Goal: Transaction & Acquisition: Purchase product/service

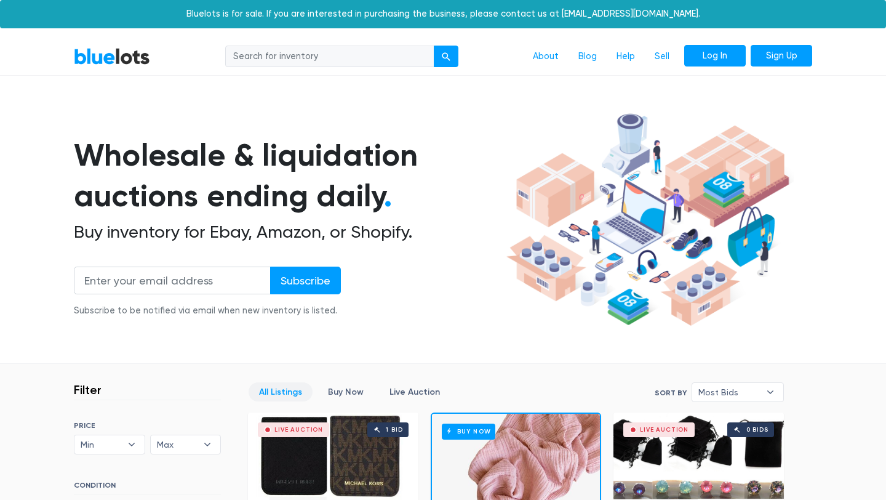
click at [731, 60] on link "Log In" at bounding box center [715, 56] width 62 height 22
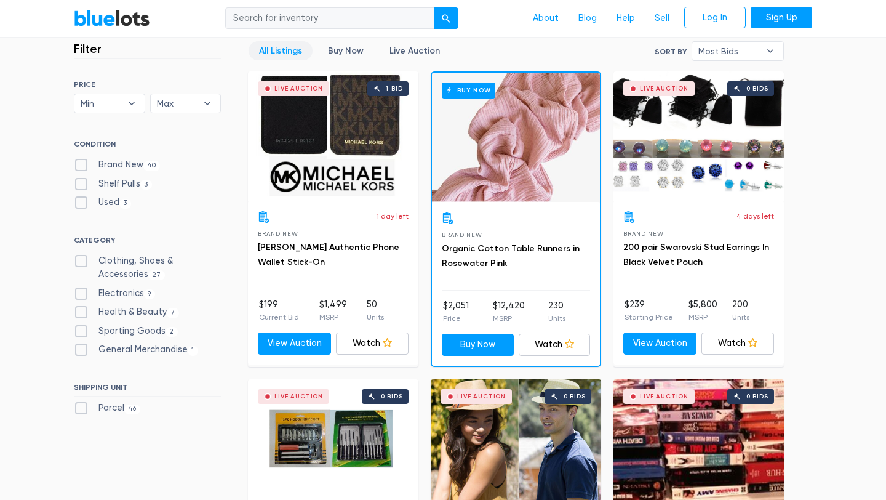
scroll to position [271, 0]
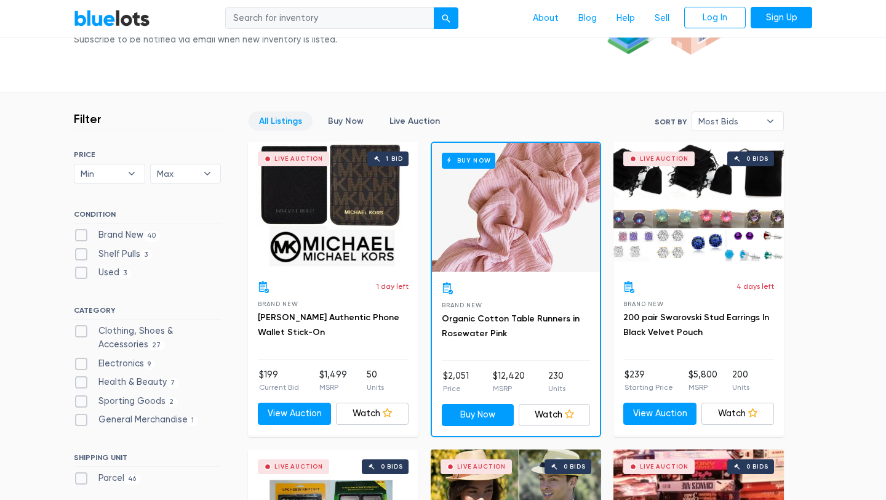
click at [369, 208] on div "Live Auction 1 bid" at bounding box center [333, 206] width 171 height 129
click at [710, 243] on div "Live Auction 0 bids" at bounding box center [699, 206] width 171 height 129
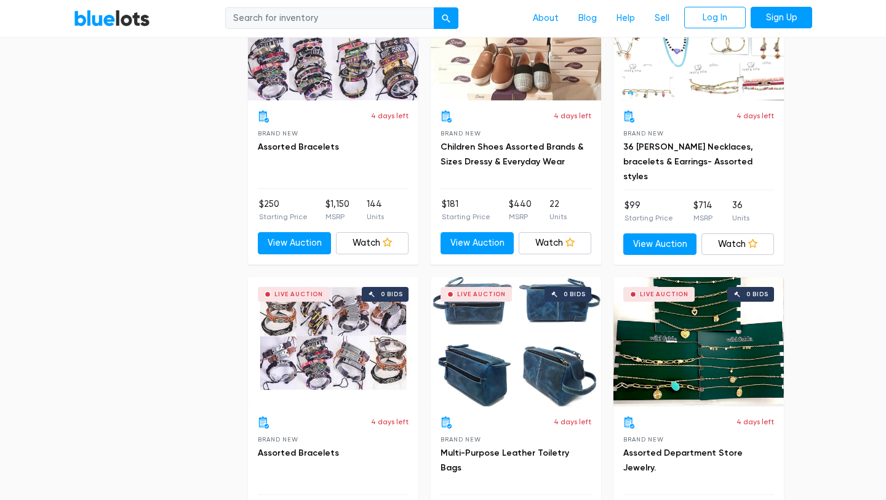
scroll to position [2286, 0]
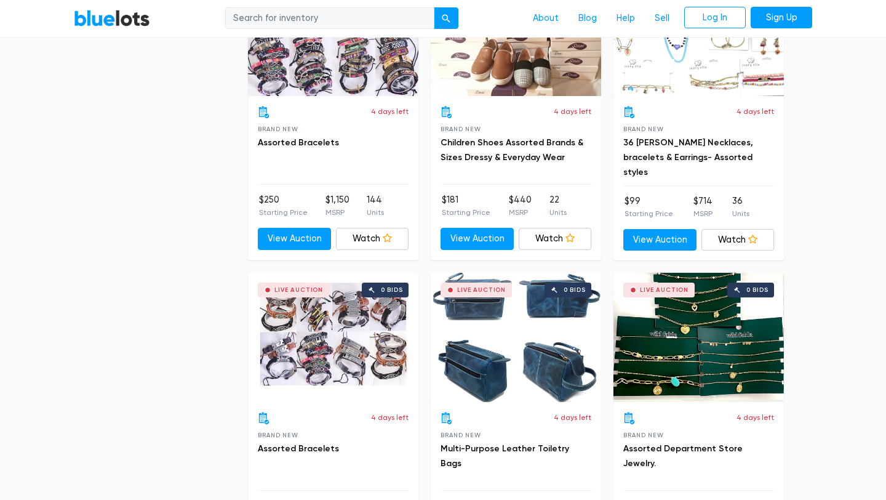
click at [388, 26] on input "search" at bounding box center [329, 18] width 209 height 22
type input "skims"
click at [434, 7] on button "submit" at bounding box center [446, 18] width 25 height 22
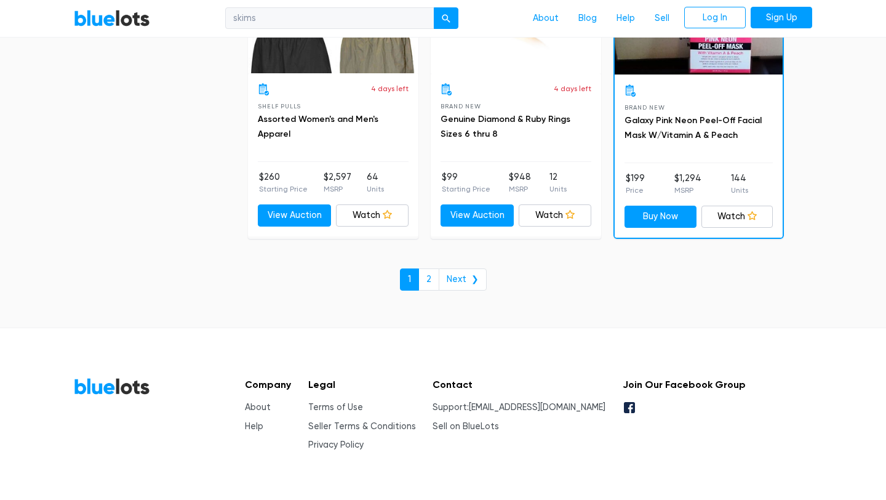
scroll to position [5385, 0]
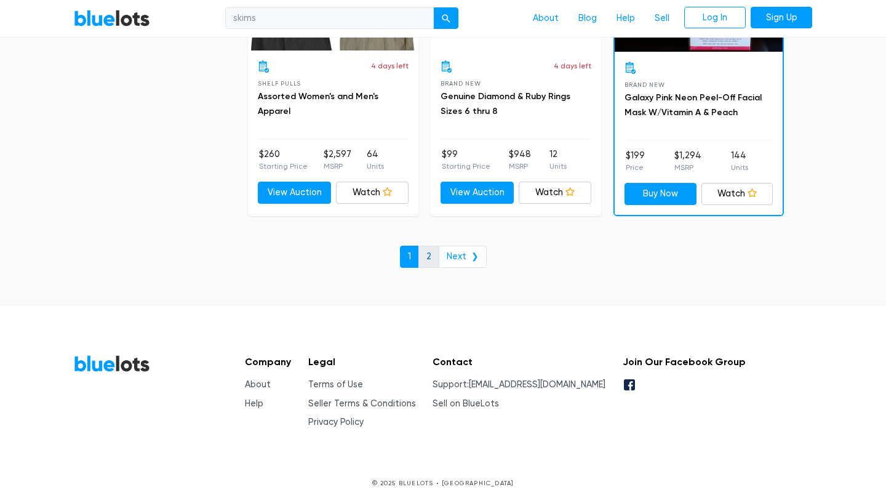
click at [428, 252] on link "2" at bounding box center [429, 257] width 21 height 22
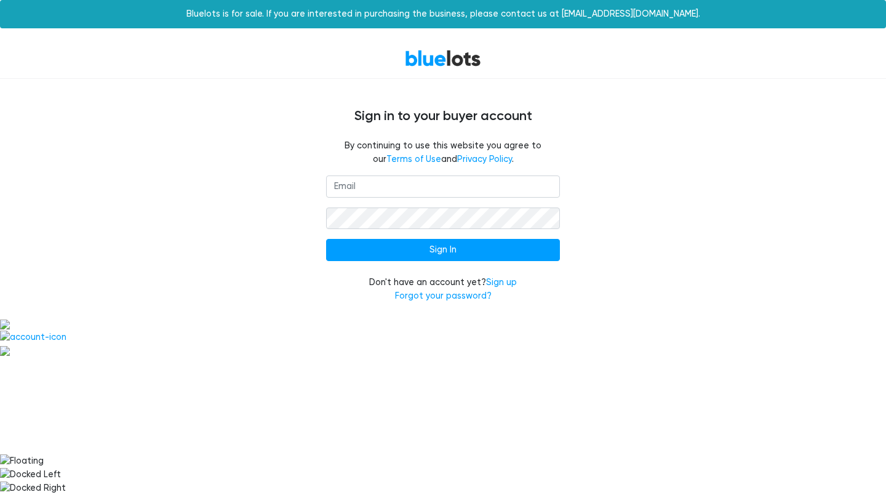
click at [524, 177] on input "email" at bounding box center [443, 186] width 234 height 22
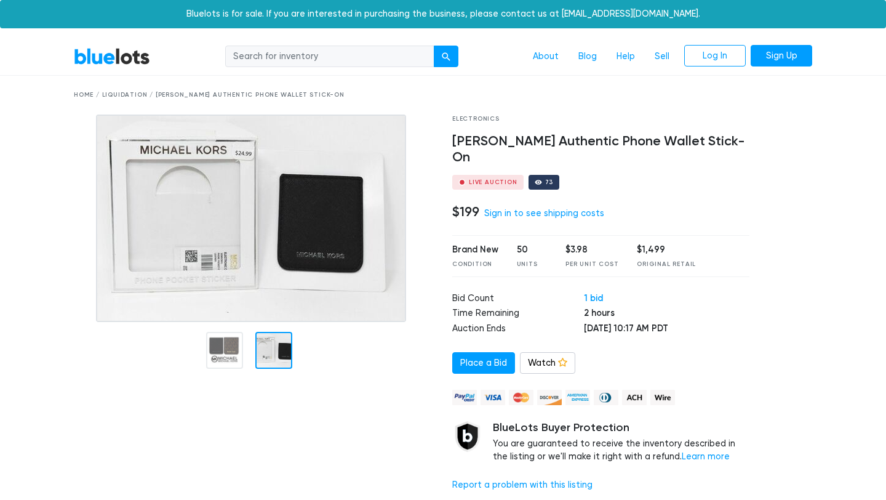
click at [279, 438] on div at bounding box center [254, 307] width 379 height 387
click at [278, 356] on div at bounding box center [273, 350] width 37 height 37
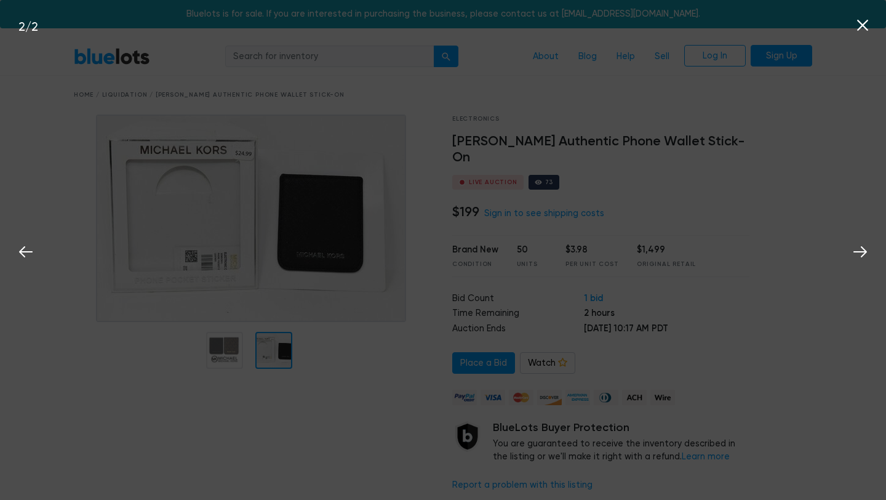
click at [346, 400] on div "2 / 2" at bounding box center [443, 250] width 886 height 500
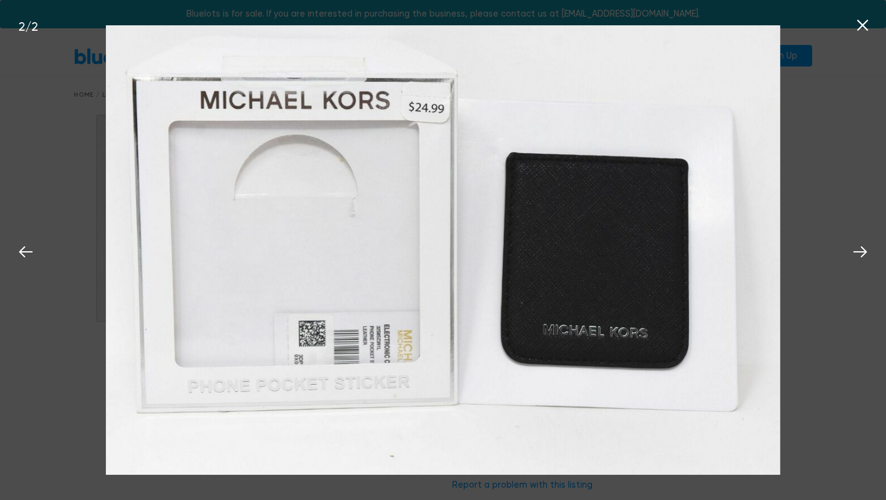
click at [864, 25] on icon at bounding box center [862, 25] width 11 height 11
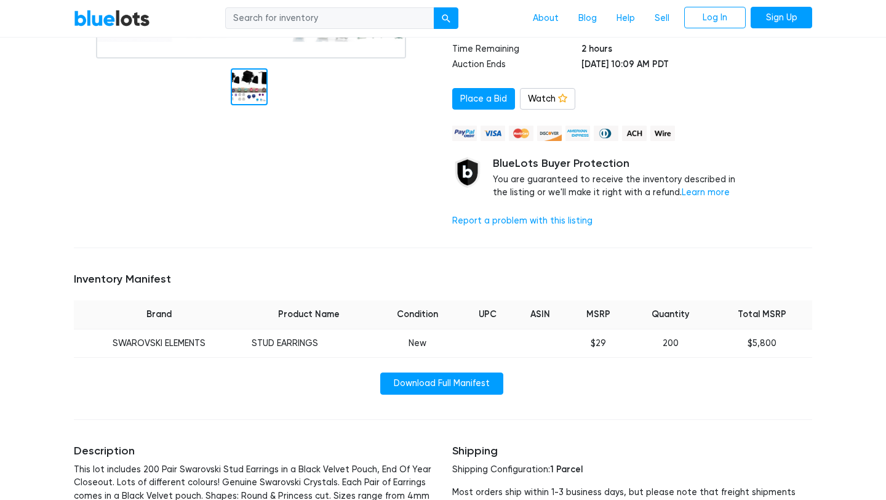
scroll to position [271, 0]
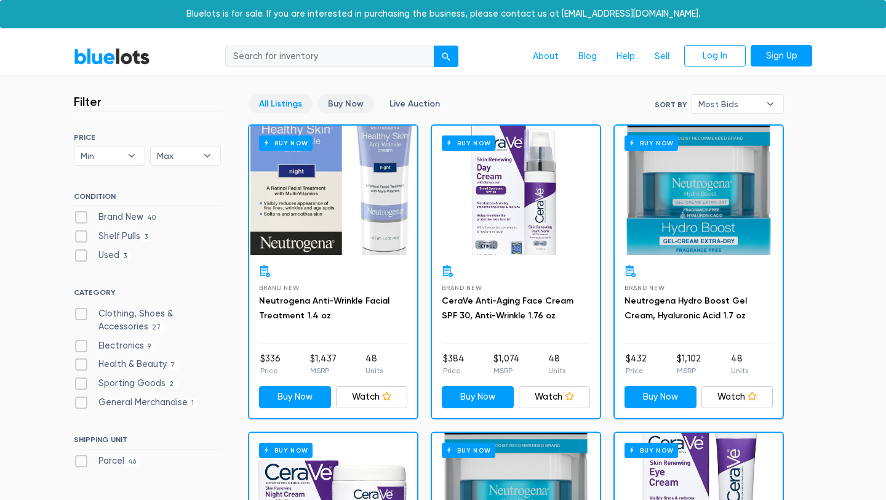
click at [343, 102] on link "Buy Now" at bounding box center [346, 103] width 57 height 19
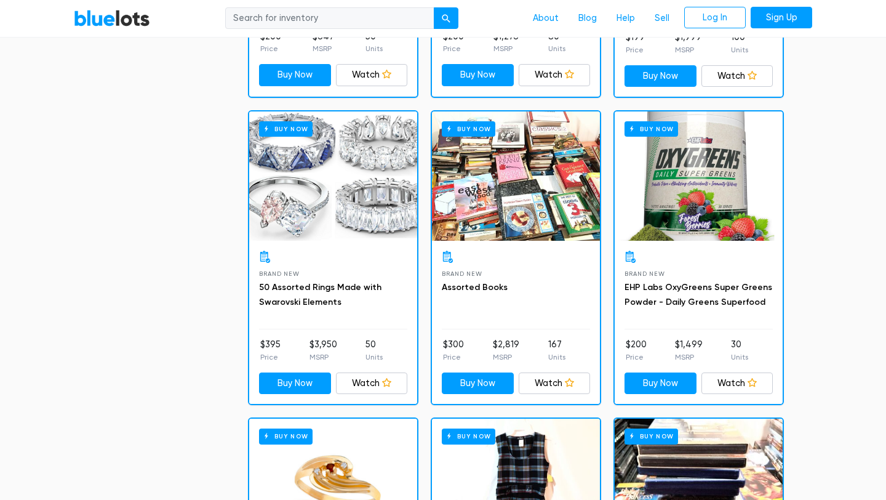
scroll to position [1790, 0]
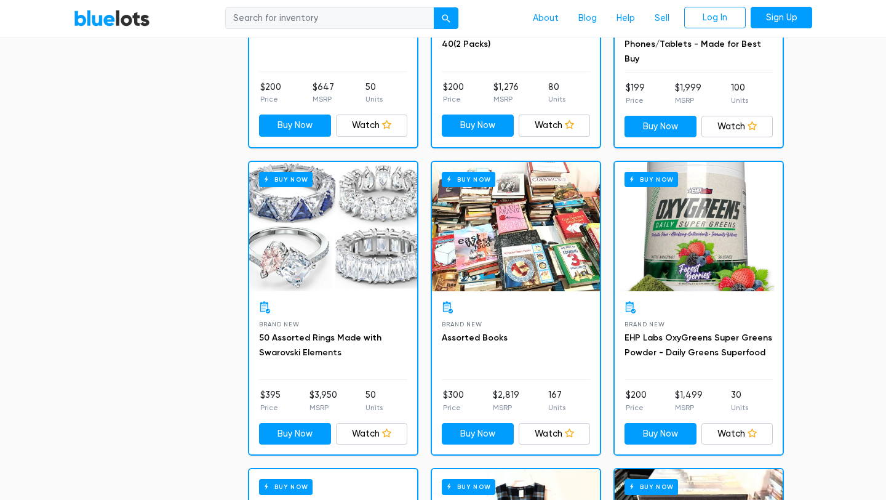
click at [366, 246] on div "Buy Now" at bounding box center [333, 226] width 168 height 129
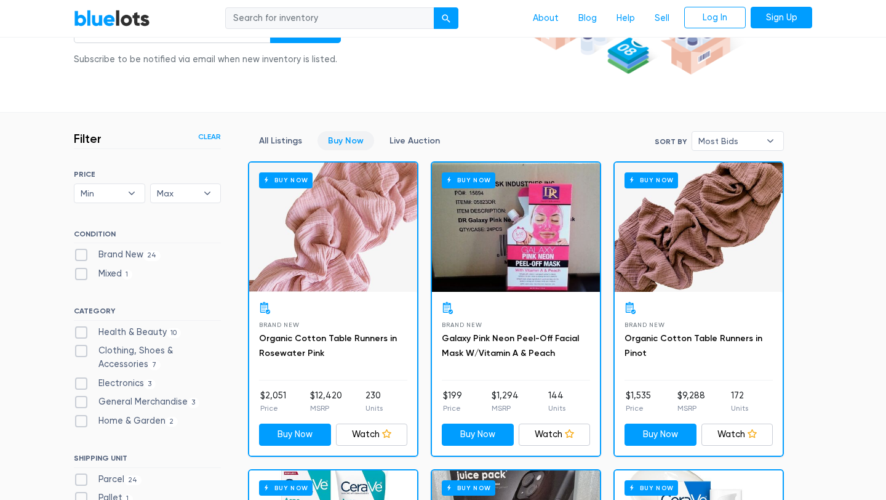
scroll to position [156, 0]
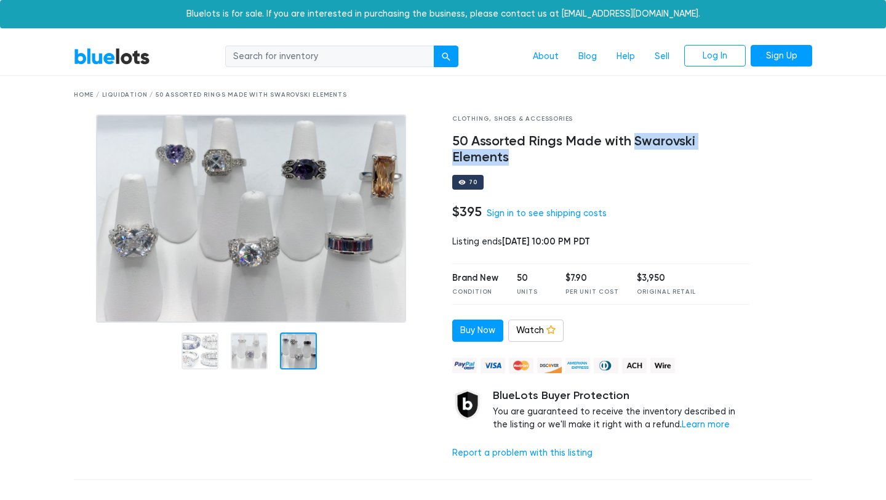
drag, startPoint x: 633, startPoint y: 140, endPoint x: 704, endPoint y: 155, distance: 73.0
click at [704, 155] on h4 "50 Assorted Rings Made with Swarovski Elements" at bounding box center [600, 150] width 297 height 32
drag, startPoint x: 452, startPoint y: 212, endPoint x: 478, endPoint y: 214, distance: 25.4
click at [478, 214] on h4 "$395" at bounding box center [467, 212] width 30 height 16
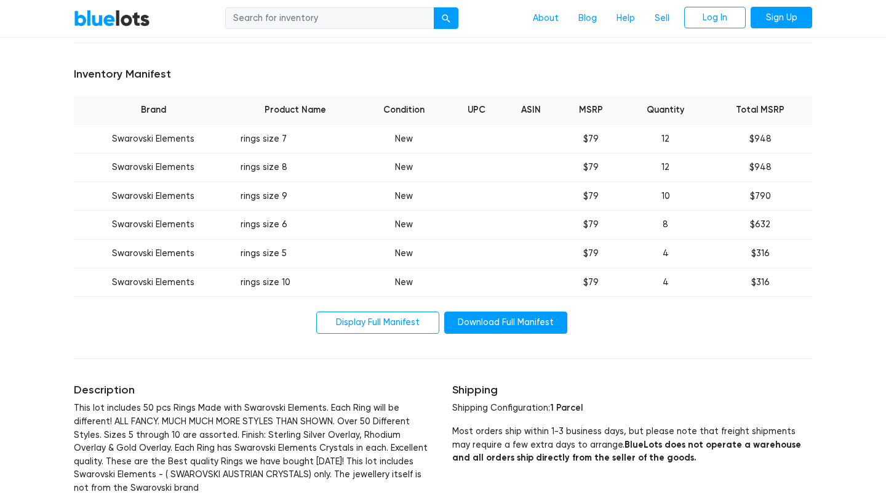
scroll to position [408, 0]
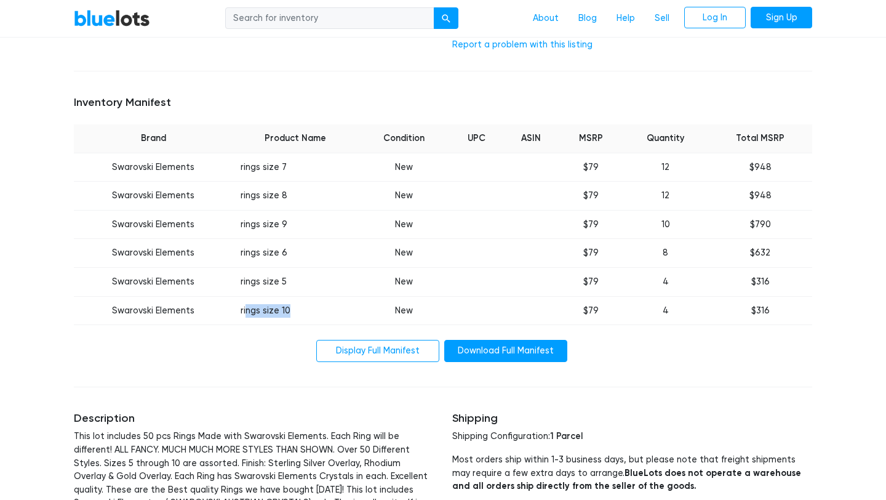
drag, startPoint x: 243, startPoint y: 311, endPoint x: 289, endPoint y: 310, distance: 45.6
click at [289, 310] on td "rings size 10" at bounding box center [295, 310] width 125 height 29
drag, startPoint x: 583, startPoint y: 313, endPoint x: 609, endPoint y: 313, distance: 26.5
click at [609, 313] on td "$79" at bounding box center [591, 310] width 63 height 29
drag, startPoint x: 660, startPoint y: 312, endPoint x: 670, endPoint y: 312, distance: 9.2
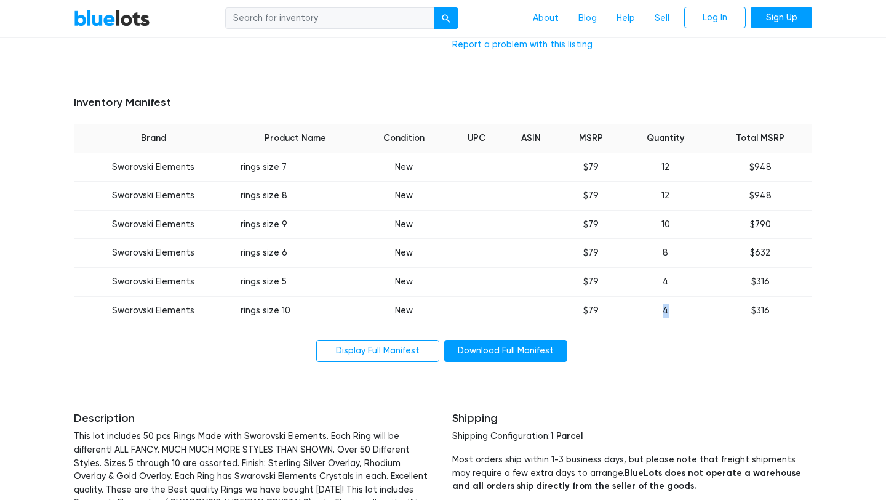
click at [670, 312] on td "4" at bounding box center [666, 310] width 86 height 29
drag, startPoint x: 660, startPoint y: 278, endPoint x: 675, endPoint y: 277, distance: 14.8
click at [675, 277] on td "4" at bounding box center [666, 282] width 86 height 29
drag, startPoint x: 661, startPoint y: 251, endPoint x: 683, endPoint y: 251, distance: 21.5
click at [683, 251] on td "8" at bounding box center [666, 253] width 86 height 29
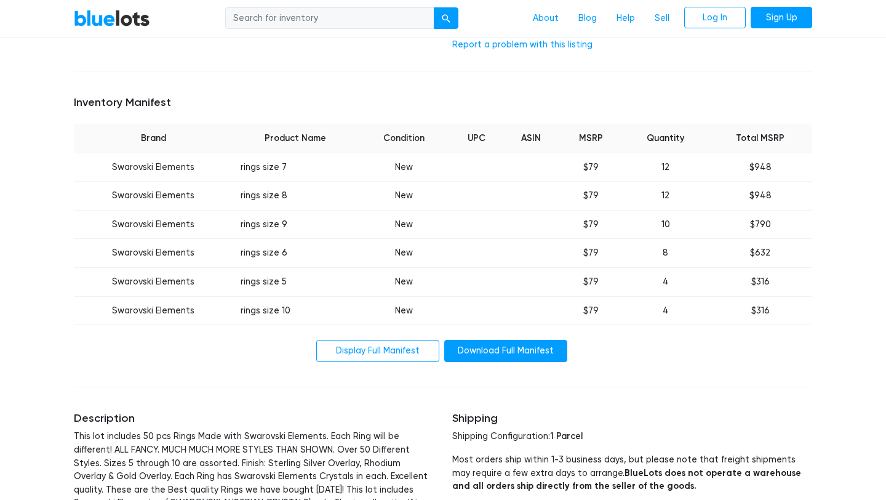
drag, startPoint x: 657, startPoint y: 235, endPoint x: 675, endPoint y: 226, distance: 19.8
click at [675, 226] on td "10" at bounding box center [666, 224] width 86 height 29
drag, startPoint x: 668, startPoint y: 250, endPoint x: 692, endPoint y: 250, distance: 24.0
click at [692, 250] on td "8" at bounding box center [666, 253] width 86 height 29
drag, startPoint x: 660, startPoint y: 168, endPoint x: 674, endPoint y: 168, distance: 14.2
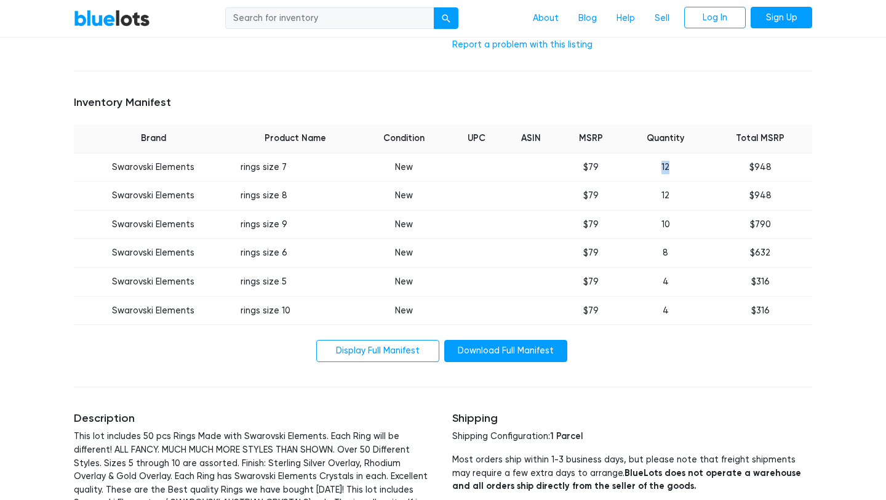
click at [674, 168] on td "12" at bounding box center [666, 167] width 86 height 29
drag, startPoint x: 654, startPoint y: 193, endPoint x: 687, endPoint y: 195, distance: 32.7
click at [687, 195] on td "12" at bounding box center [666, 196] width 86 height 29
drag, startPoint x: 664, startPoint y: 286, endPoint x: 673, endPoint y: 286, distance: 9.2
click at [673, 286] on td "4" at bounding box center [666, 282] width 86 height 29
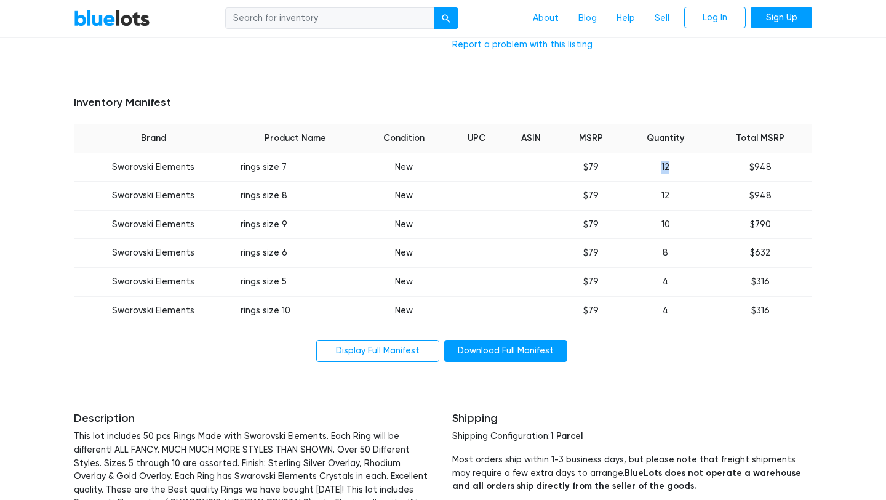
drag, startPoint x: 662, startPoint y: 163, endPoint x: 676, endPoint y: 163, distance: 14.2
click at [676, 163] on td "12" at bounding box center [666, 167] width 86 height 29
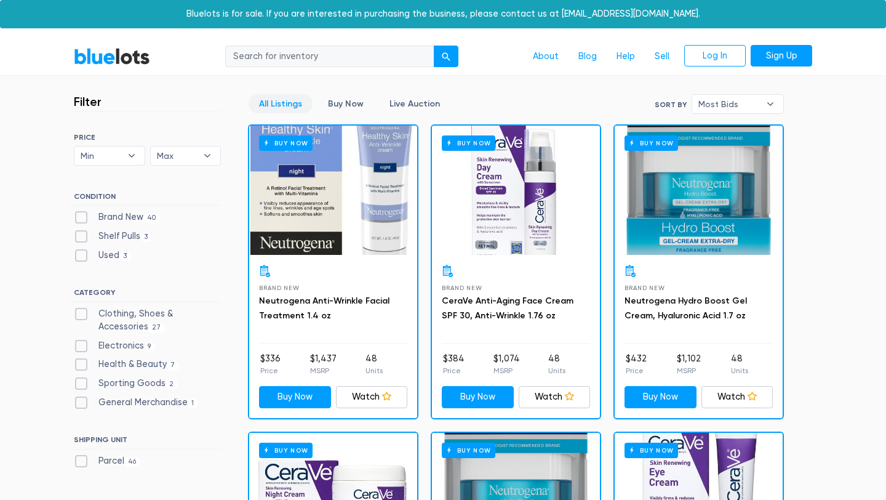
scroll to position [821, 0]
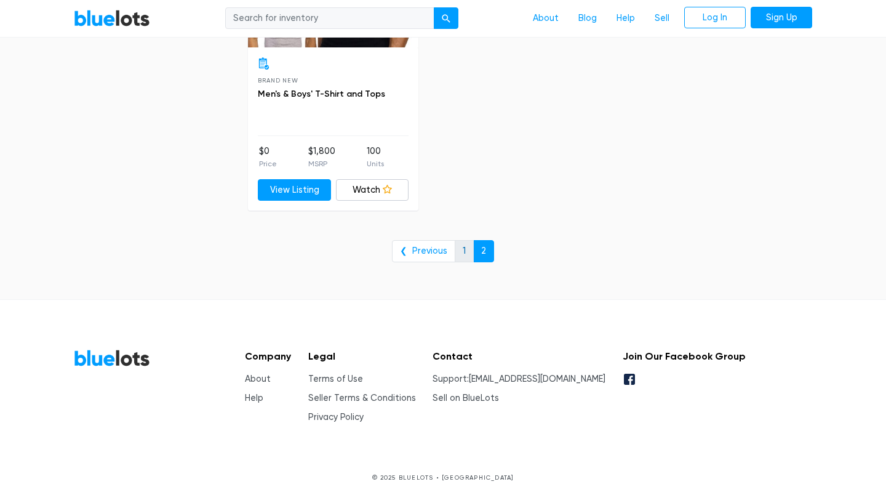
click at [459, 249] on link "1" at bounding box center [464, 251] width 19 height 22
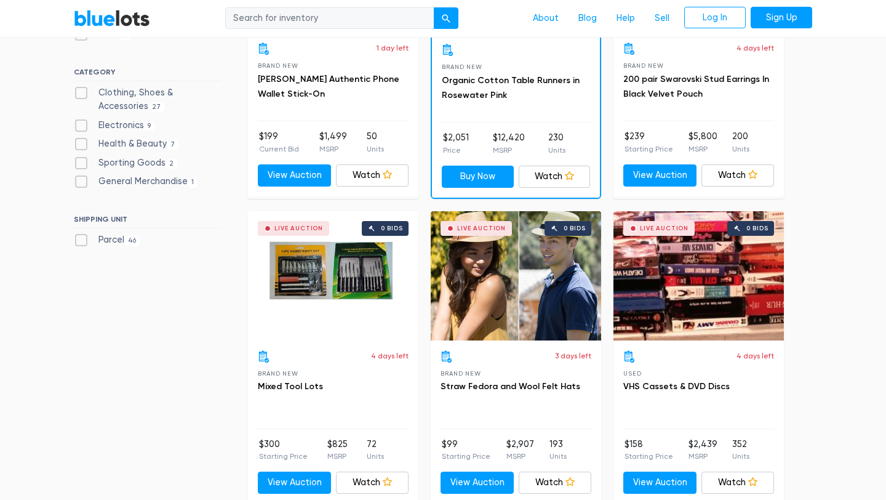
scroll to position [577, 0]
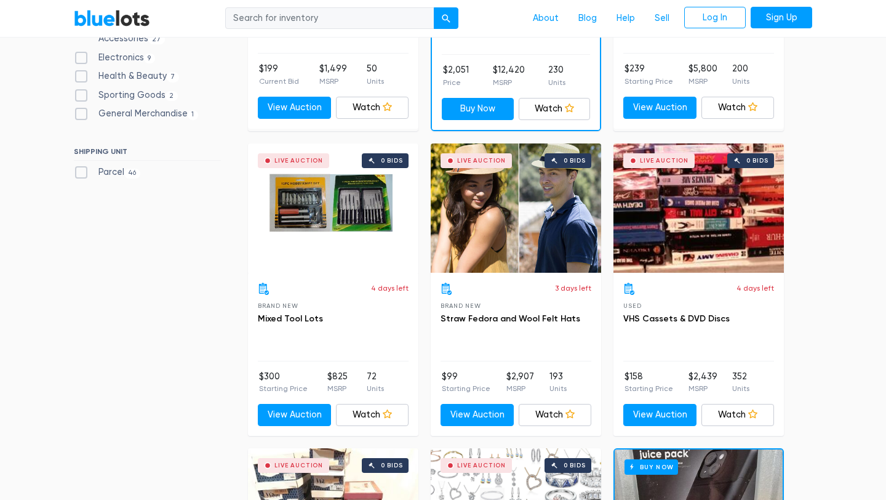
click at [546, 196] on div "Live Auction 0 bids" at bounding box center [516, 207] width 171 height 129
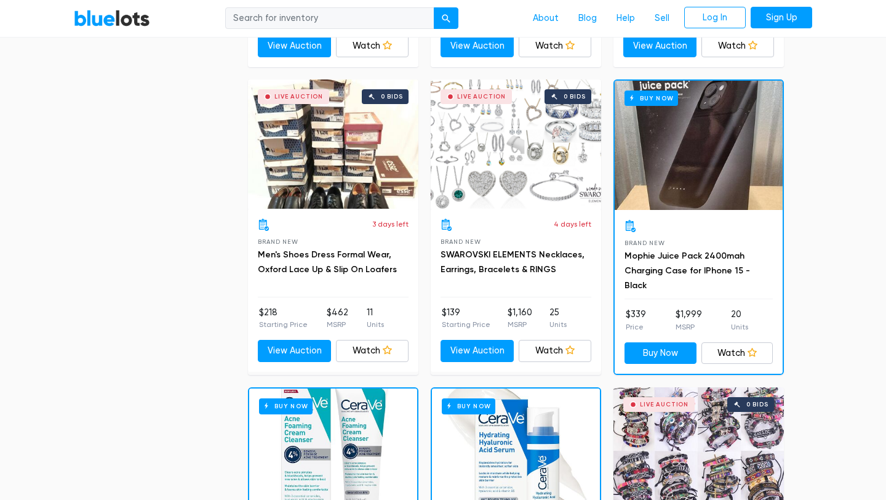
scroll to position [888, 0]
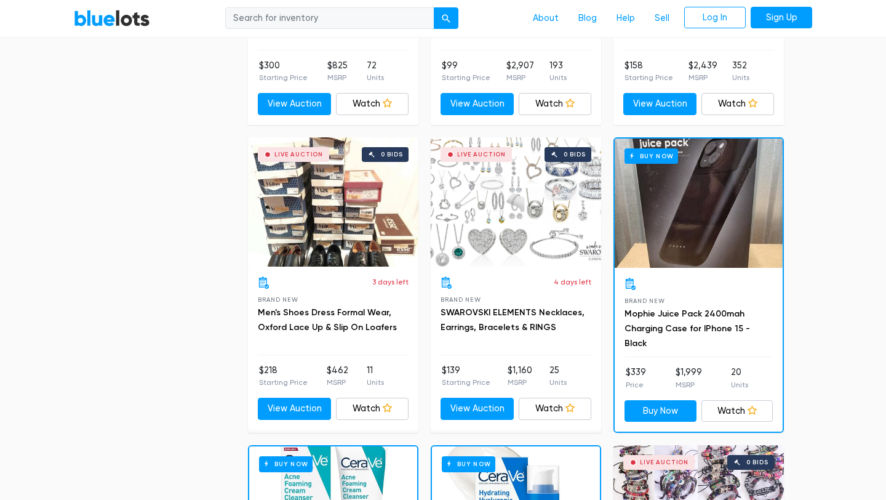
click at [471, 198] on div "Live Auction 0 bids" at bounding box center [516, 201] width 171 height 129
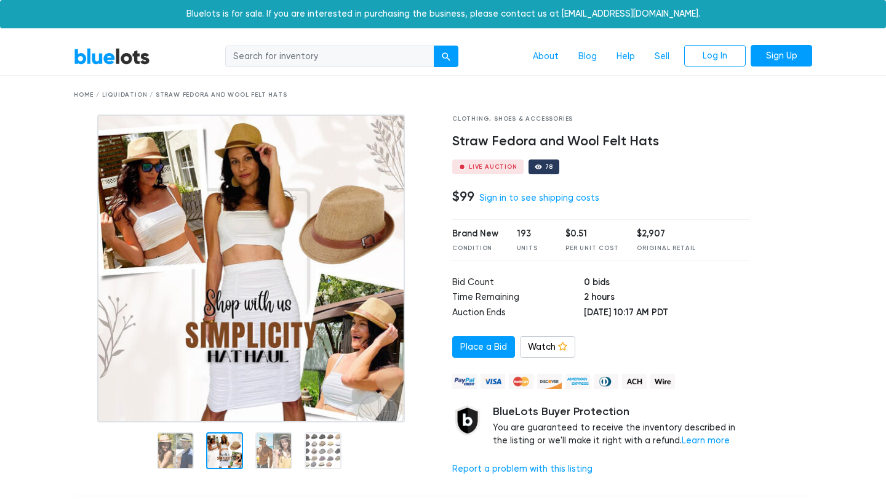
click at [225, 390] on img at bounding box center [251, 268] width 308 height 308
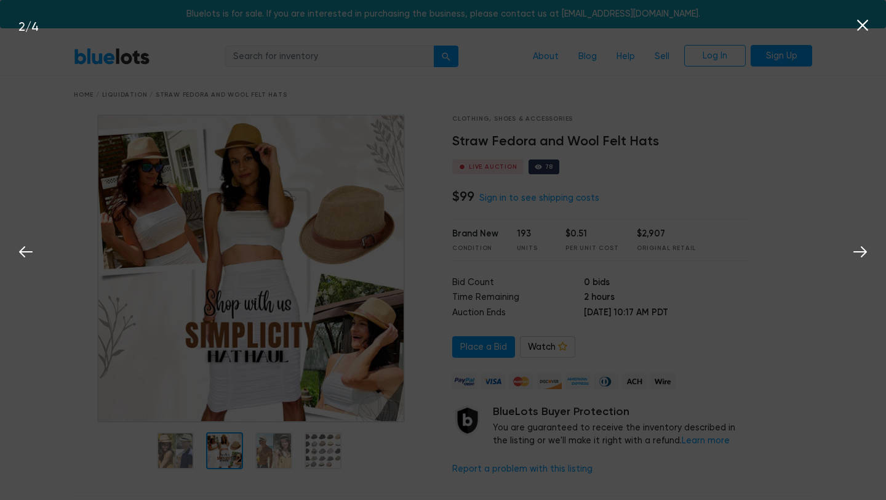
click at [748, 199] on div "2 / 4" at bounding box center [443, 250] width 886 height 500
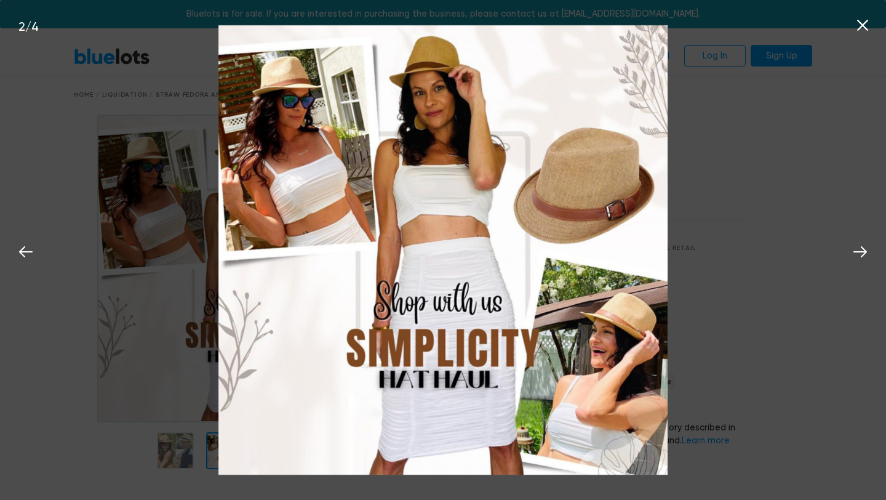
click at [142, 398] on div "2 / 4" at bounding box center [443, 250] width 886 height 500
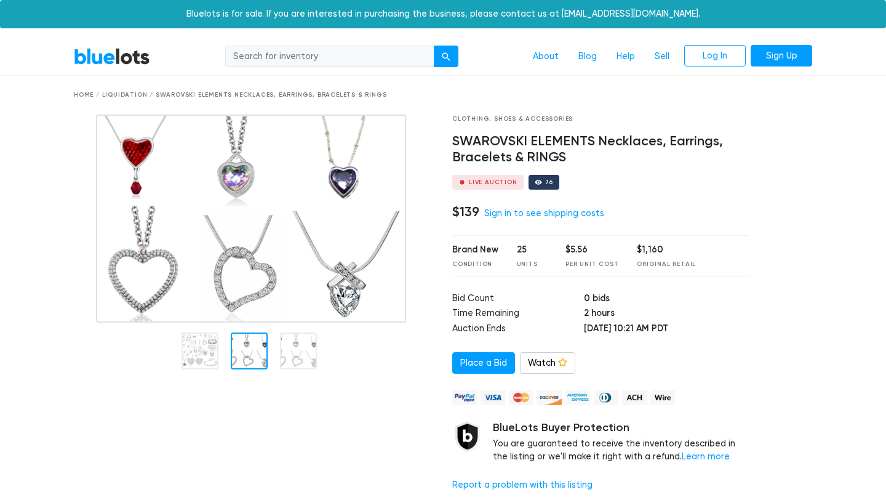
click at [248, 354] on div at bounding box center [249, 350] width 37 height 37
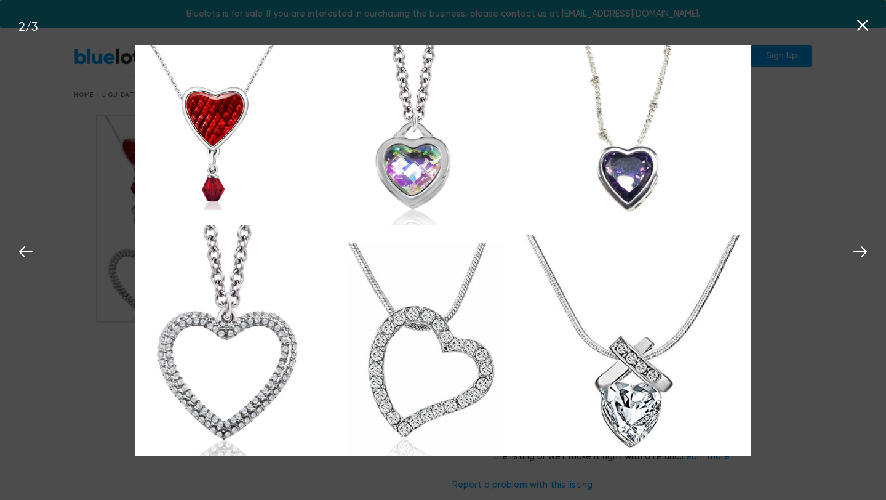
click at [61, 364] on div "2 / 3" at bounding box center [443, 250] width 886 height 500
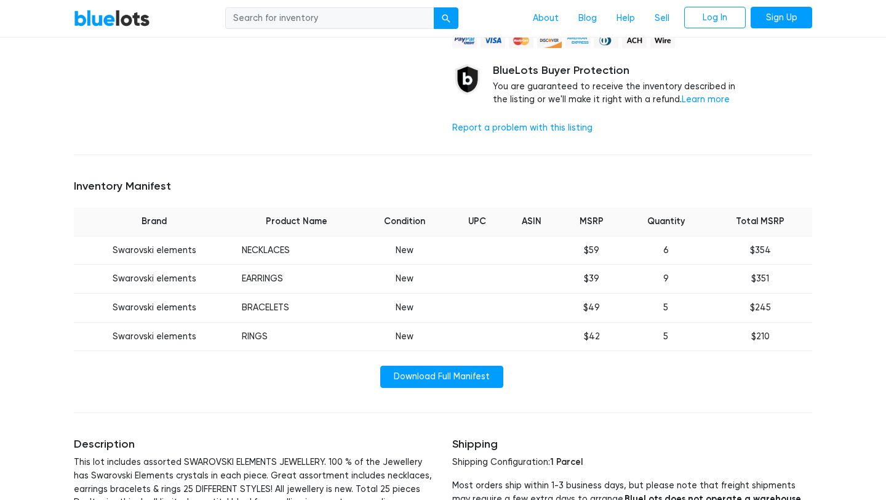
scroll to position [359, 0]
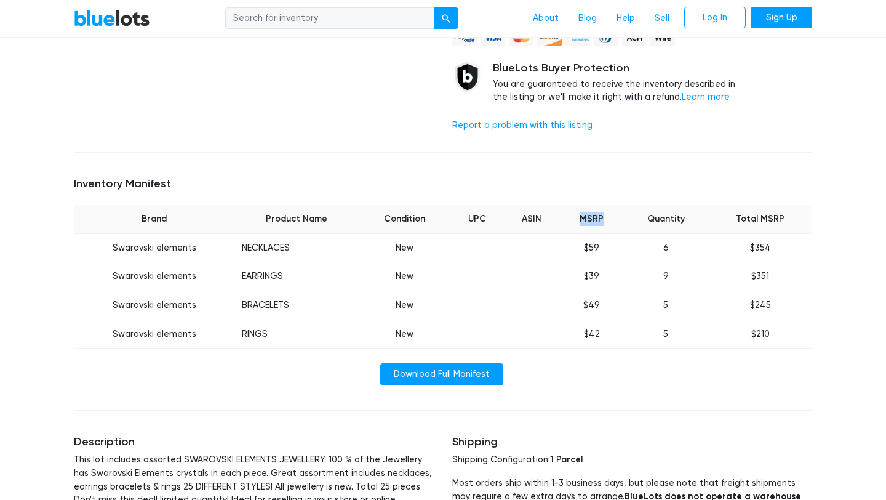
drag, startPoint x: 581, startPoint y: 217, endPoint x: 613, endPoint y: 219, distance: 32.1
click at [613, 219] on th "MSRP" at bounding box center [591, 219] width 63 height 28
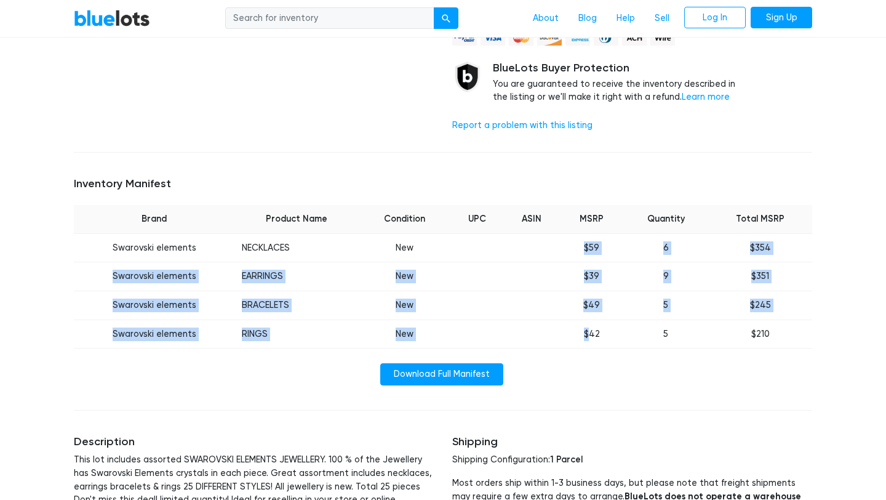
drag, startPoint x: 584, startPoint y: 250, endPoint x: 593, endPoint y: 337, distance: 88.0
click at [593, 337] on tbody "Swarovski elements NECKLACES New $59 6 $354 Swarovski elements EARRINGS New $39…" at bounding box center [443, 290] width 739 height 114
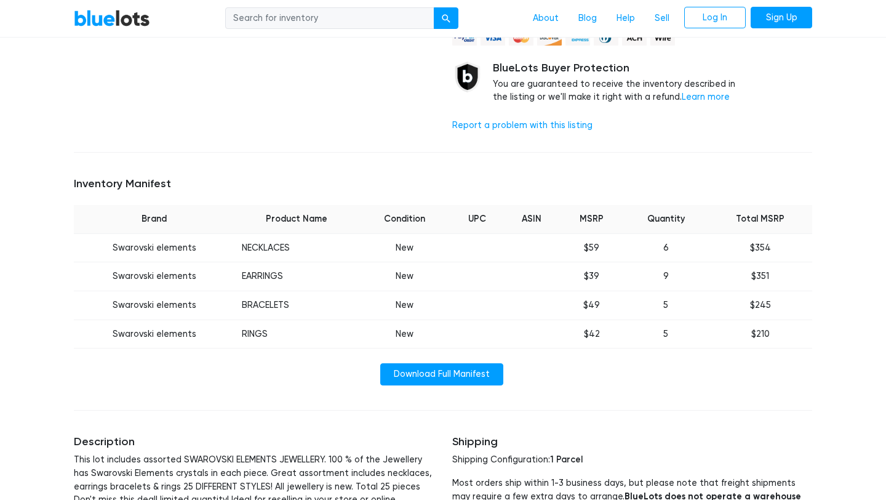
click at [605, 345] on td "$42" at bounding box center [591, 333] width 63 height 29
drag, startPoint x: 582, startPoint y: 243, endPoint x: 605, endPoint y: 247, distance: 23.1
click at [605, 247] on td "$59" at bounding box center [591, 247] width 63 height 29
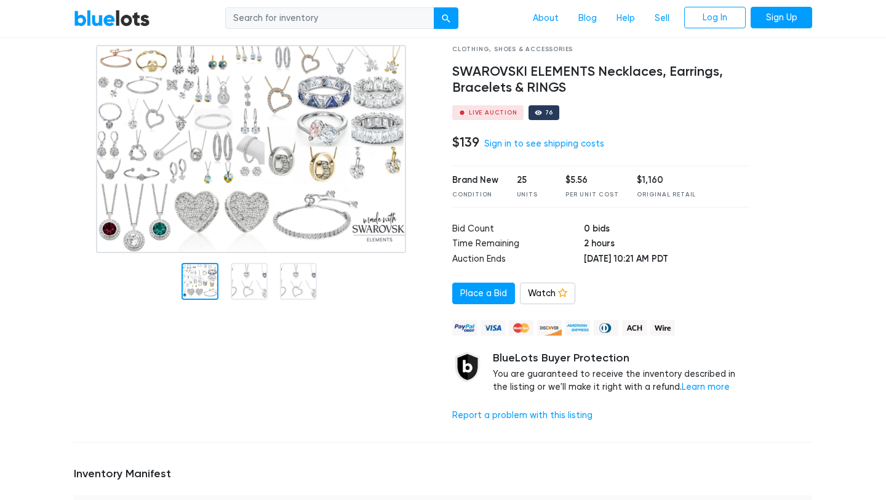
scroll to position [79, 0]
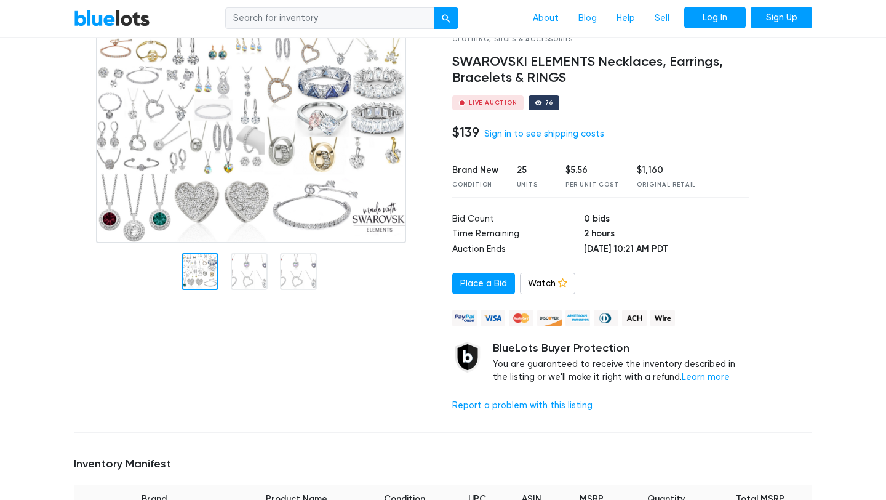
click at [711, 23] on link "Log In" at bounding box center [715, 18] width 62 height 22
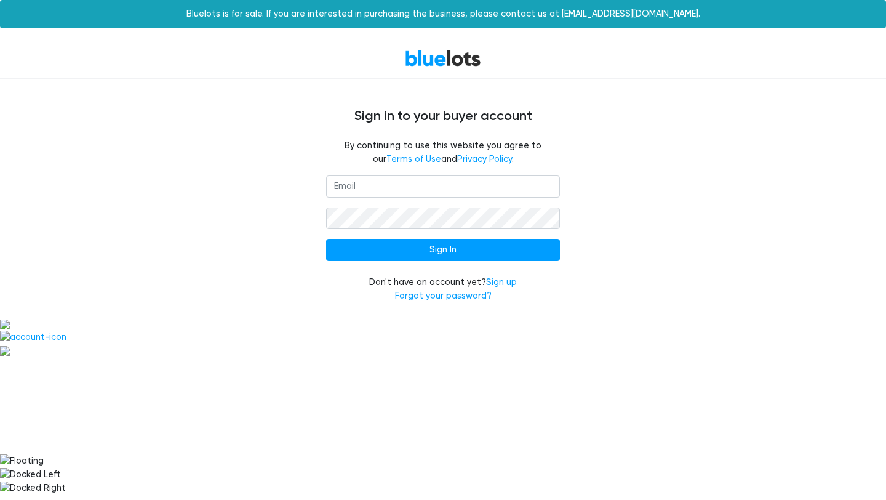
click at [399, 181] on input "email" at bounding box center [443, 186] width 234 height 22
click at [304, 221] on div "Sign In Don't have an account yet? Sign up Forgot your password?" at bounding box center [443, 246] width 757 height 142
click at [497, 282] on link "Sign up" at bounding box center [501, 282] width 31 height 10
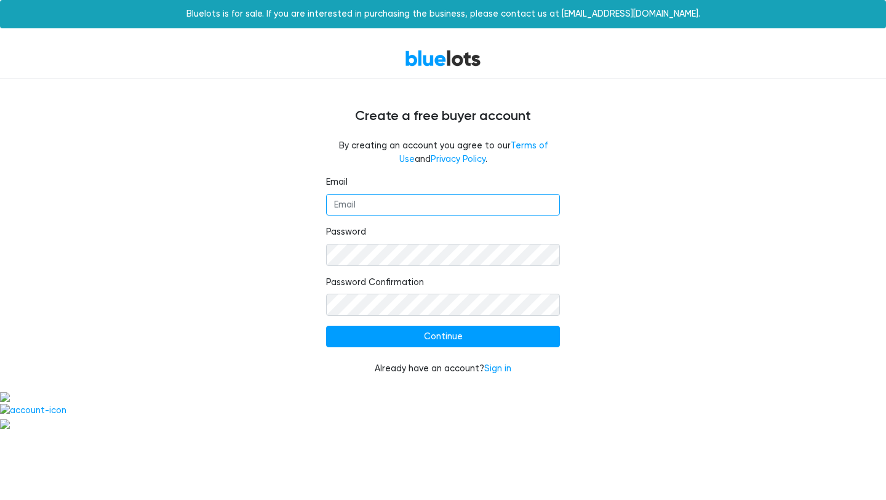
click at [416, 207] on input "Email" at bounding box center [443, 205] width 234 height 22
type input "[EMAIL_ADDRESS][DOMAIN_NAME]"
click at [665, 186] on div "Email bemirashop@gmail.com Password Password Confirmation Continue Already have…" at bounding box center [443, 282] width 757 height 215
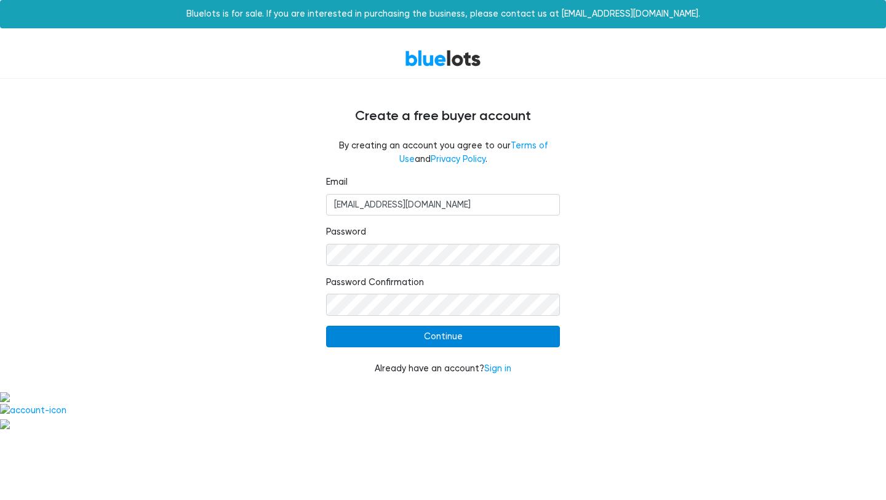
click at [392, 340] on input "Continue" at bounding box center [443, 337] width 234 height 22
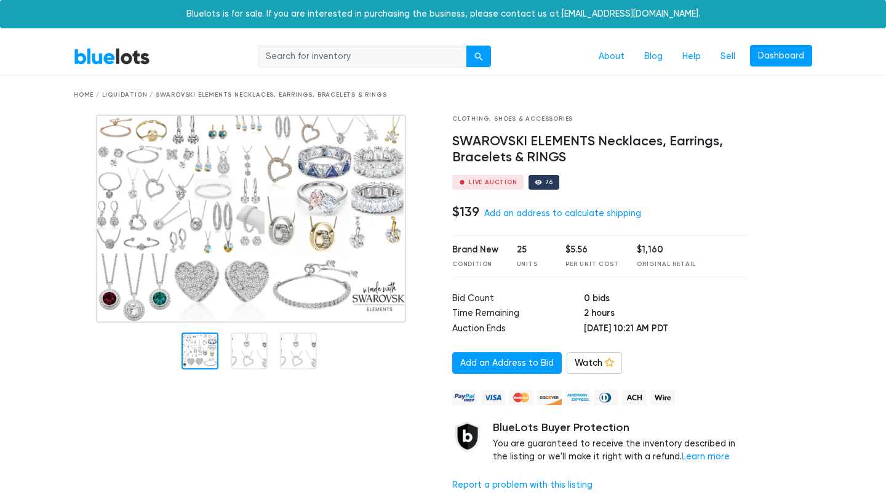
click at [618, 109] on div "Home / Liquidation / SWAROVSKI ELEMENTS Necklaces, Earrings, Bracelets & RINGS" at bounding box center [443, 95] width 757 height 39
click at [641, 225] on div "Clothing, Shoes & Accessories SWAROVSKI ELEMENTS Necklaces, Earrings, Bracelets…" at bounding box center [601, 307] width 316 height 387
click at [640, 227] on div "Clothing, Shoes & Accessories SWAROVSKI ELEMENTS Necklaces, Earrings, Bracelets…" at bounding box center [601, 307] width 316 height 387
click at [475, 361] on link "Add an Address to Bid" at bounding box center [507, 363] width 110 height 22
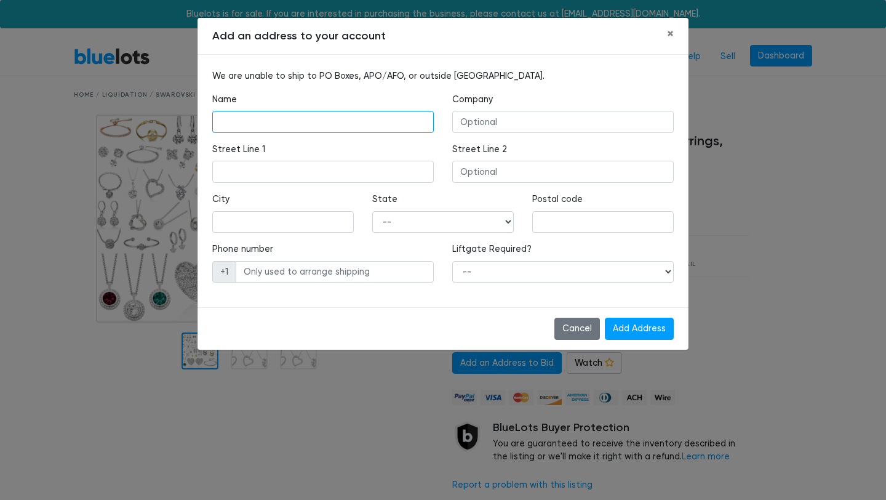
click at [388, 126] on input "text" at bounding box center [323, 122] width 222 height 22
type input "Diana Gitiérrez"
type input "2676 Simpson Rd"
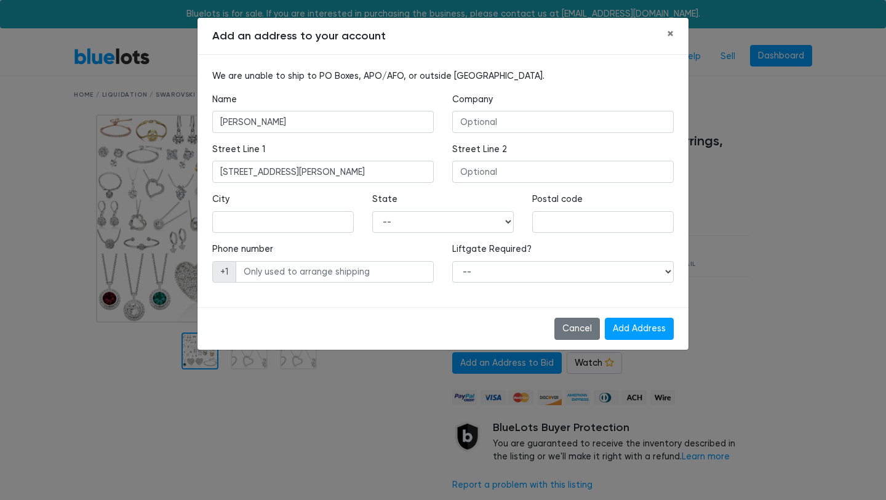
type input "Kissimmee"
select select "FL"
type input "34744"
type input "4073605337"
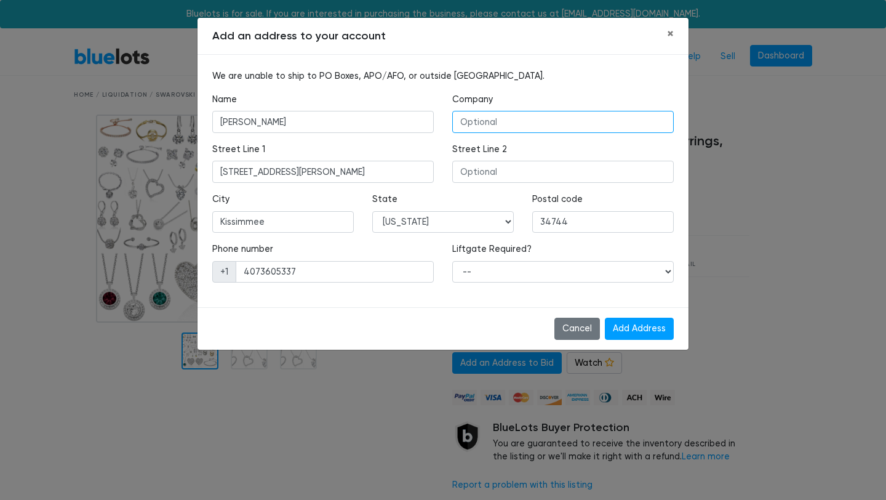
click at [495, 124] on input "text" at bounding box center [563, 122] width 222 height 22
type input "Bemira LLC"
click at [435, 146] on div "Street Line 1 2676 Simpson Rd" at bounding box center [323, 168] width 240 height 50
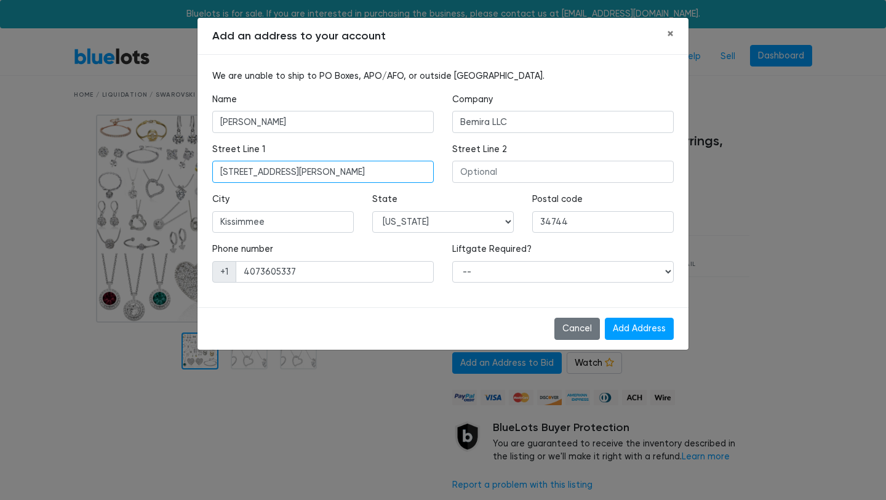
click at [236, 173] on input "2676 Simpson Rd" at bounding box center [323, 172] width 222 height 22
type input "Simpson Rd"
click at [238, 167] on input "Simpson Rd" at bounding box center [323, 172] width 222 height 22
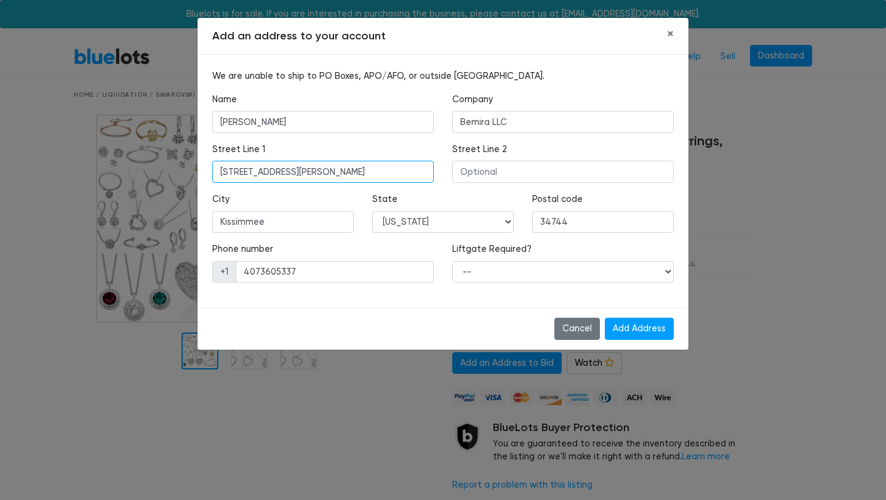
type input "2680 Simpson Rd"
click at [339, 187] on div "Street Line 1 2680 Simpson Rd" at bounding box center [323, 168] width 240 height 50
click at [368, 153] on div "Street Line 1 2680 Simpson Rd" at bounding box center [323, 163] width 222 height 40
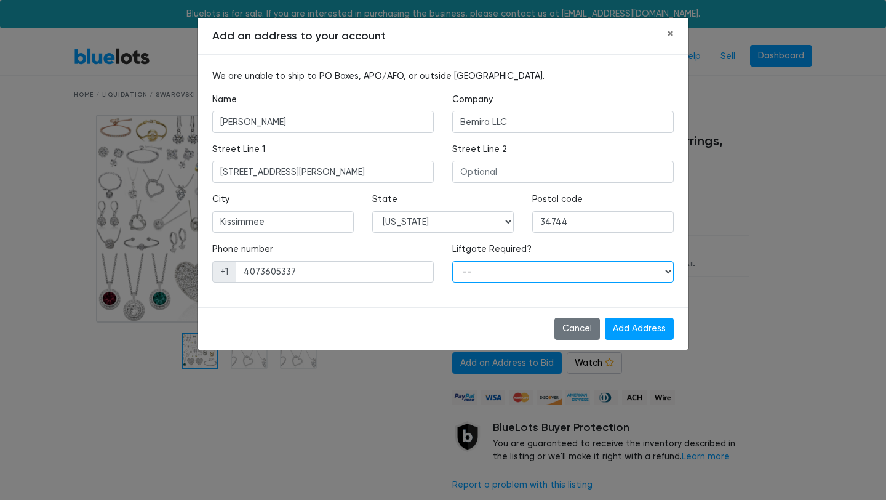
click at [474, 274] on select "-- Yes No" at bounding box center [563, 272] width 222 height 22
select select "1"
click at [538, 243] on div "Liftgate Required? -- Yes No" at bounding box center [563, 263] width 222 height 40
click at [633, 326] on input "Add Address" at bounding box center [639, 329] width 69 height 22
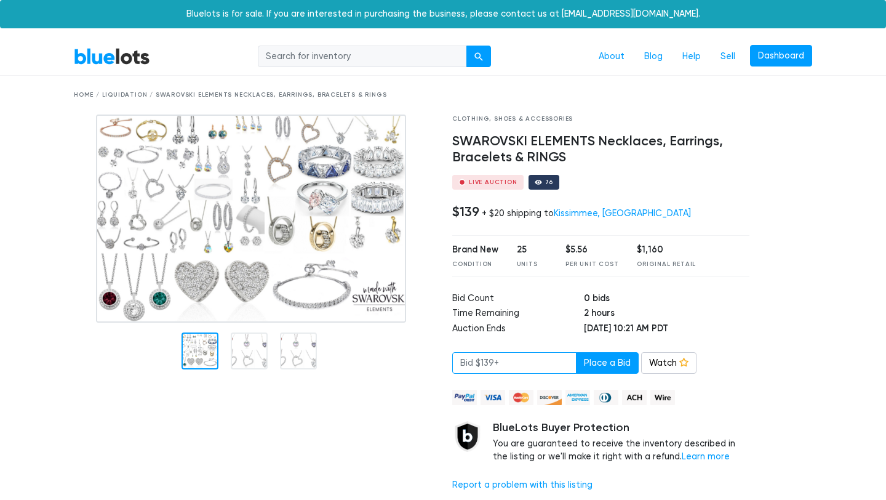
click at [497, 365] on input "number" at bounding box center [514, 363] width 124 height 22
drag, startPoint x: 552, startPoint y: 246, endPoint x: 595, endPoint y: 247, distance: 42.5
click at [595, 247] on div "Brand New Condition 25 Units $5.56 Per Unit Cost $1,160 Original Retail" at bounding box center [600, 255] width 297 height 41
click at [595, 247] on div "$5.56" at bounding box center [592, 250] width 53 height 14
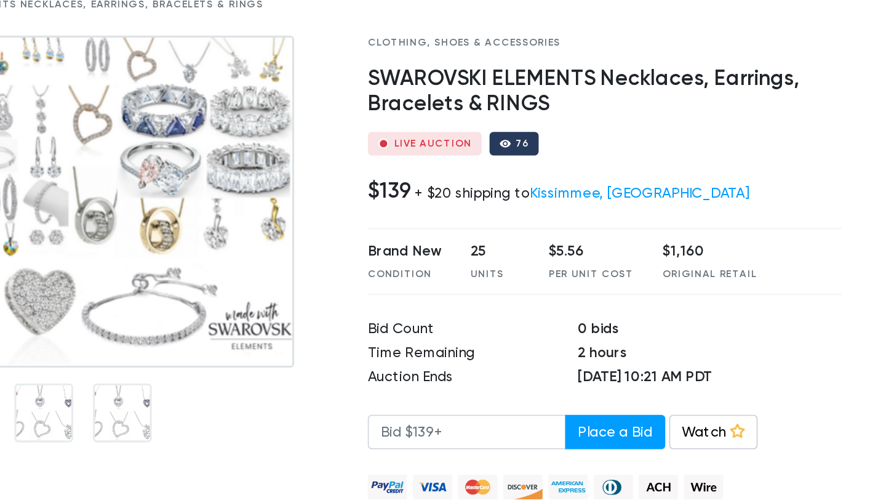
drag, startPoint x: 453, startPoint y: 211, endPoint x: 477, endPoint y: 211, distance: 24.0
click at [477, 211] on h4 "$139" at bounding box center [465, 212] width 27 height 16
click at [545, 182] on div "76" at bounding box center [549, 182] width 9 height 6
drag, startPoint x: 534, startPoint y: 183, endPoint x: 557, endPoint y: 185, distance: 23.5
click at [557, 185] on div "Live Auction 76" at bounding box center [600, 182] width 297 height 15
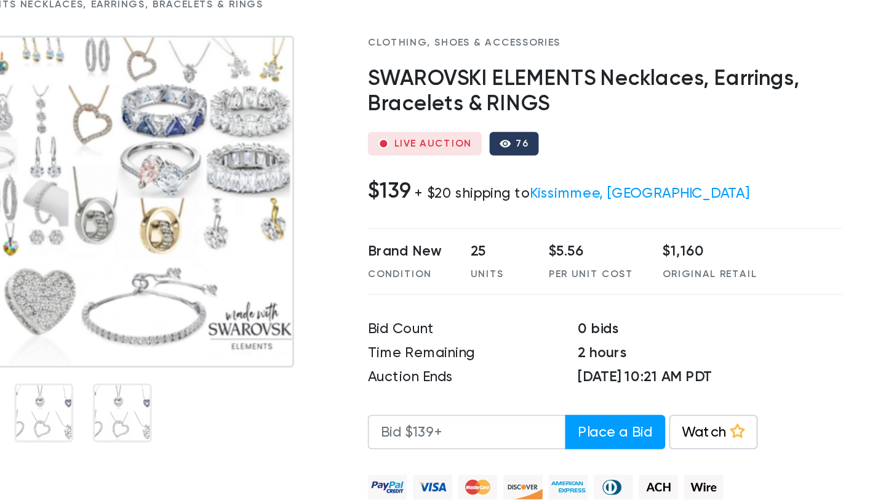
click at [575, 193] on div "Clothing, Shoes & Accessories SWAROVSKI ELEMENTS Necklaces, Earrings, Bracelets…" at bounding box center [601, 307] width 316 height 387
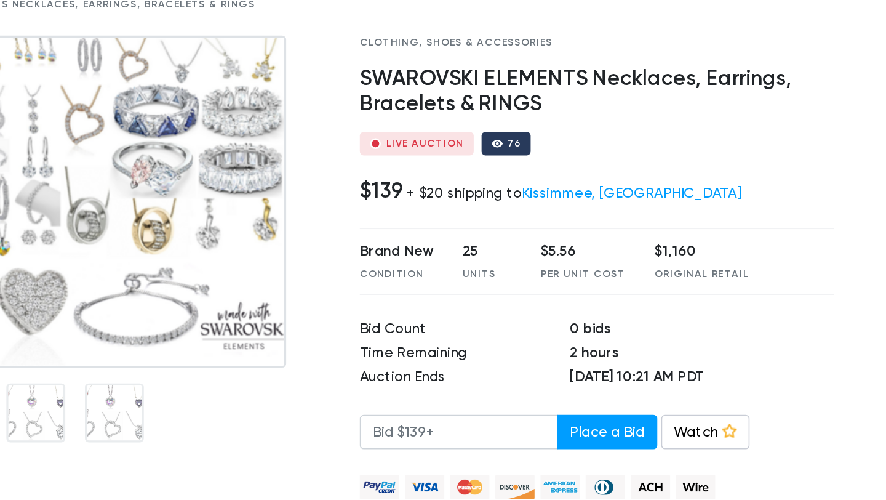
click at [619, 236] on div "Brand New Condition 25 Units $5.56 Per Unit Cost $1,160 Original Retail" at bounding box center [600, 255] width 297 height 41
